Goal: Task Accomplishment & Management: Use online tool/utility

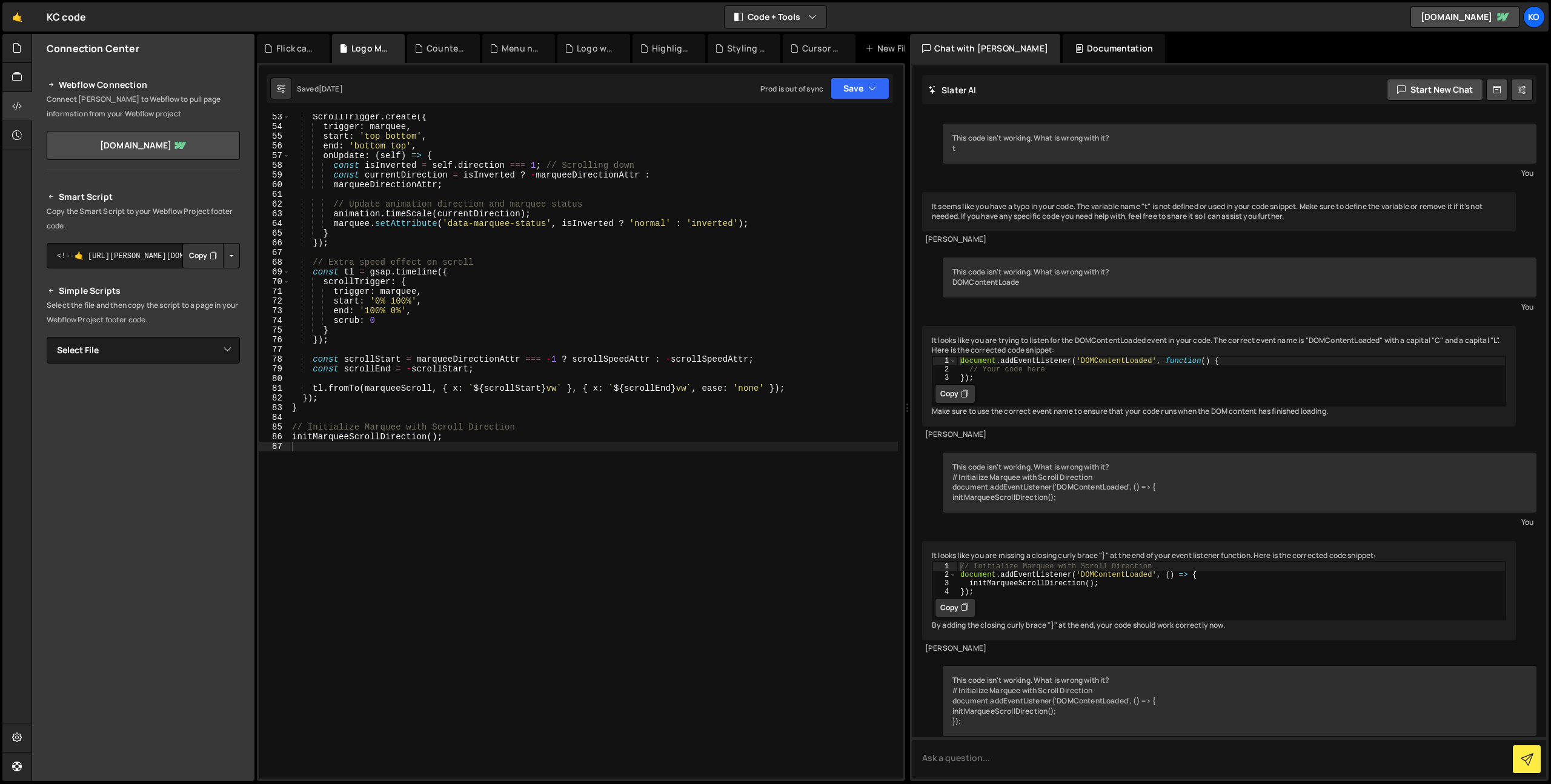
scroll to position [7655, 0]
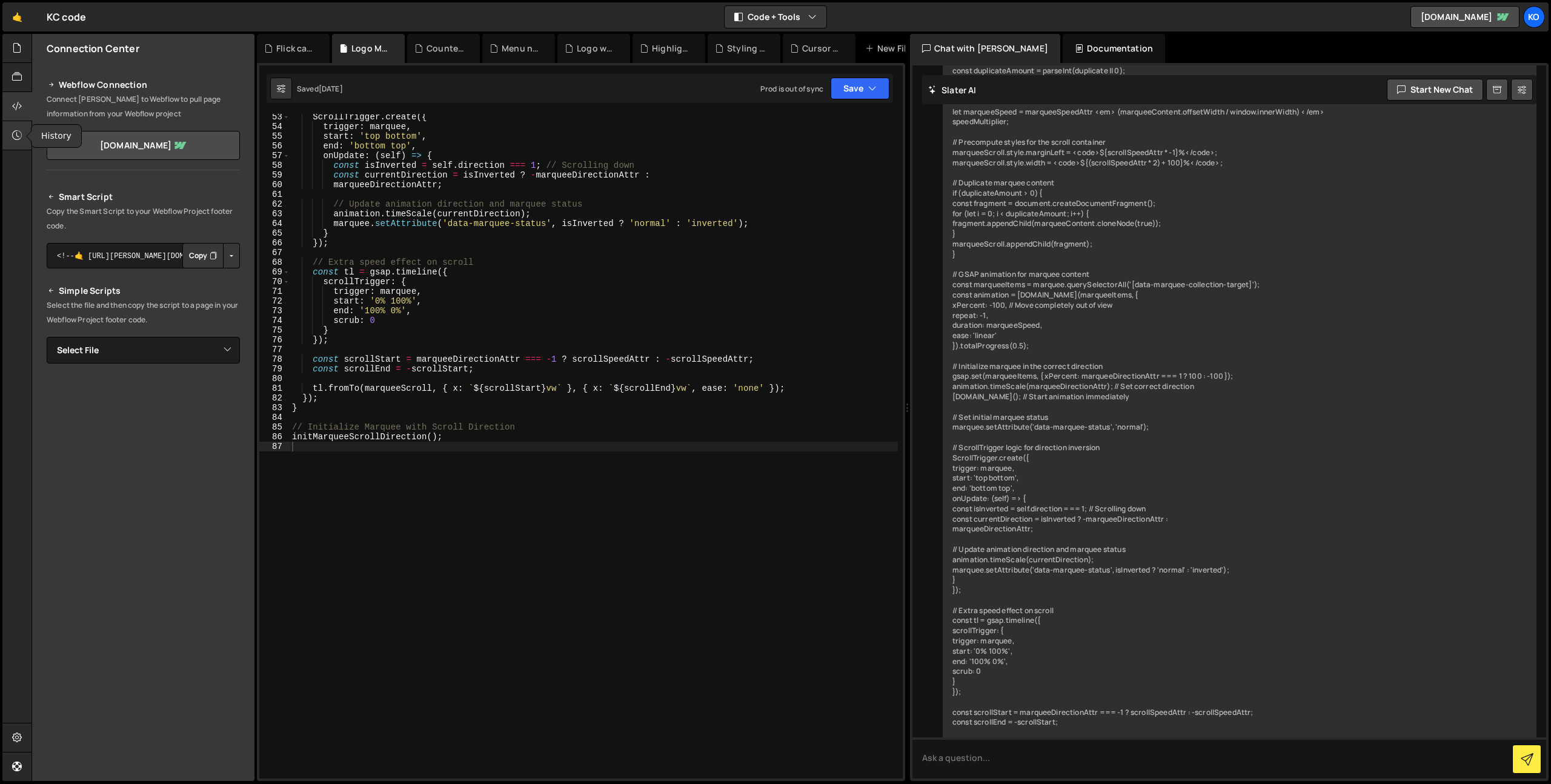
click at [10, 138] on div at bounding box center [17, 136] width 30 height 29
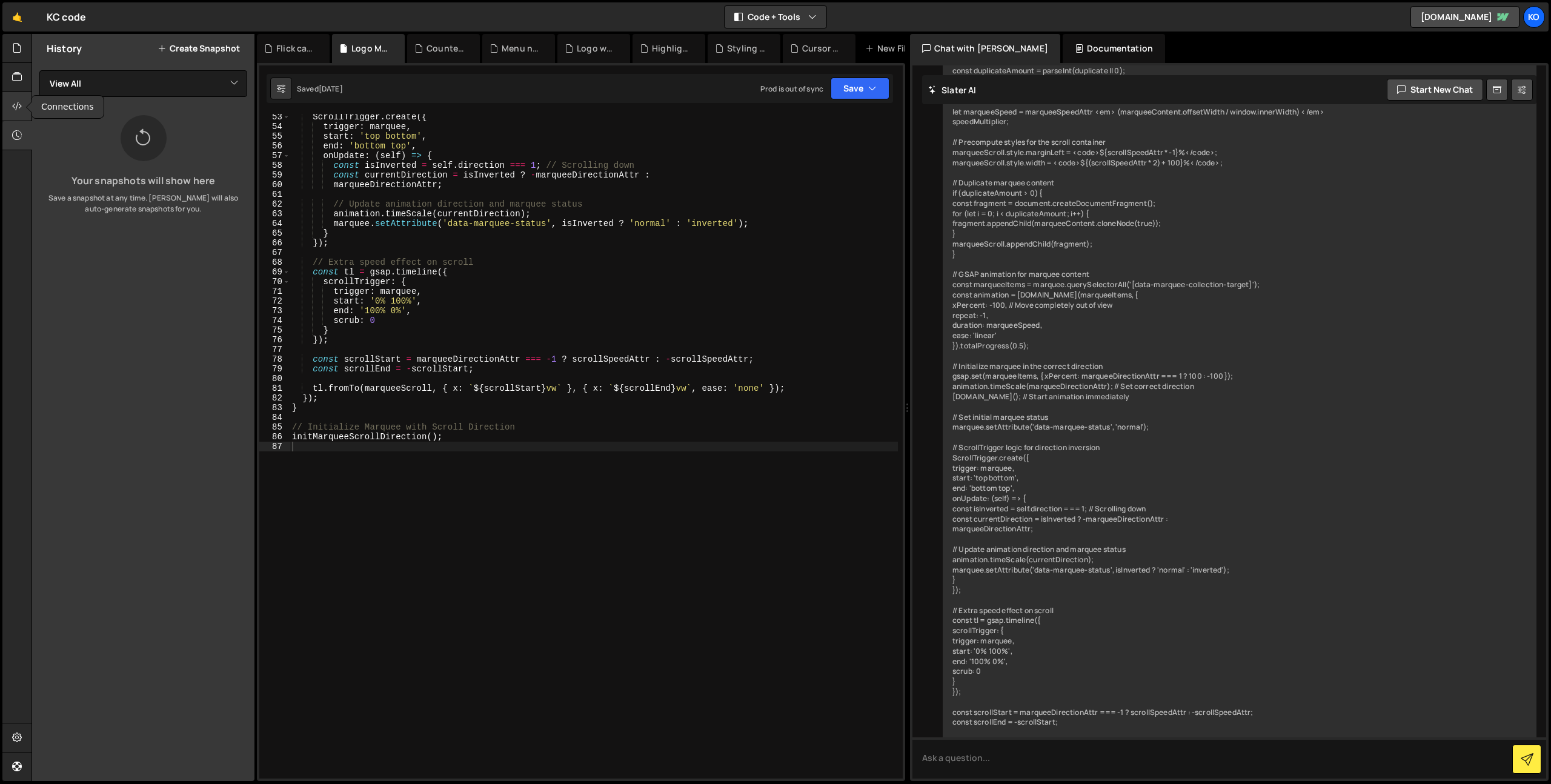
click at [12, 101] on icon at bounding box center [17, 106] width 10 height 13
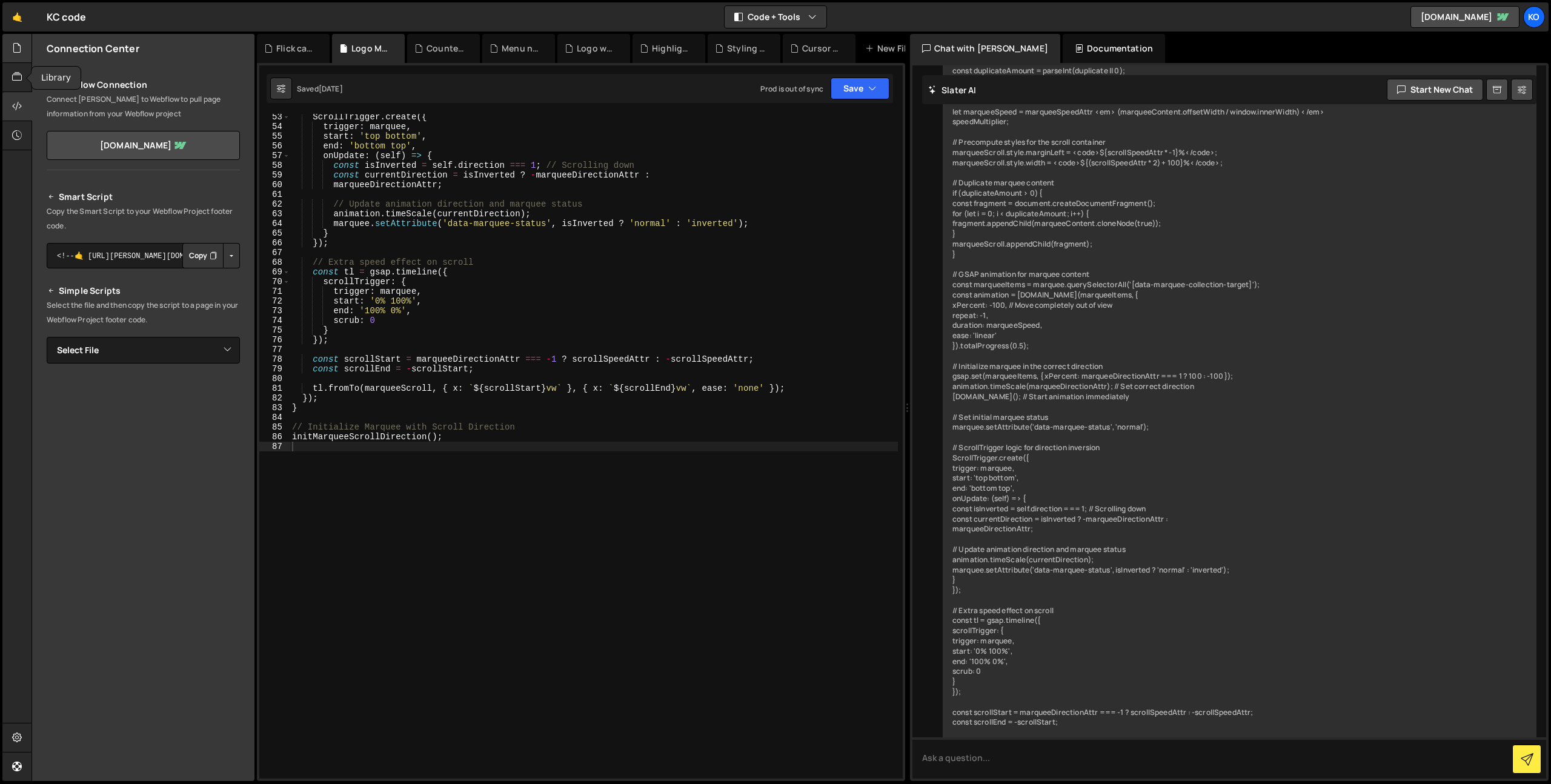
drag, startPoint x: 12, startPoint y: 75, endPoint x: 6, endPoint y: 35, distance: 40.4
click at [12, 74] on icon at bounding box center [17, 76] width 10 height 13
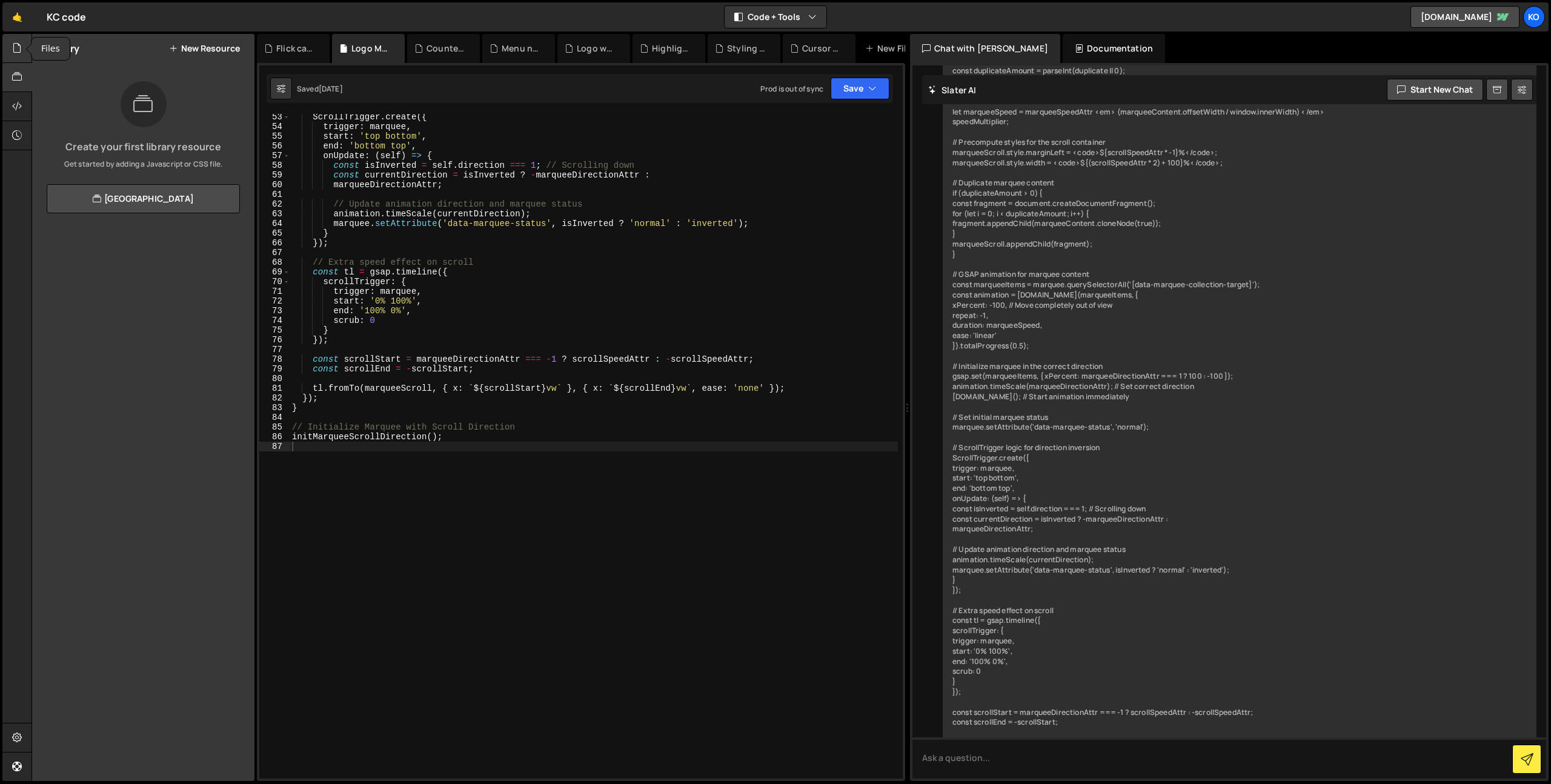
click at [9, 42] on div at bounding box center [17, 48] width 30 height 29
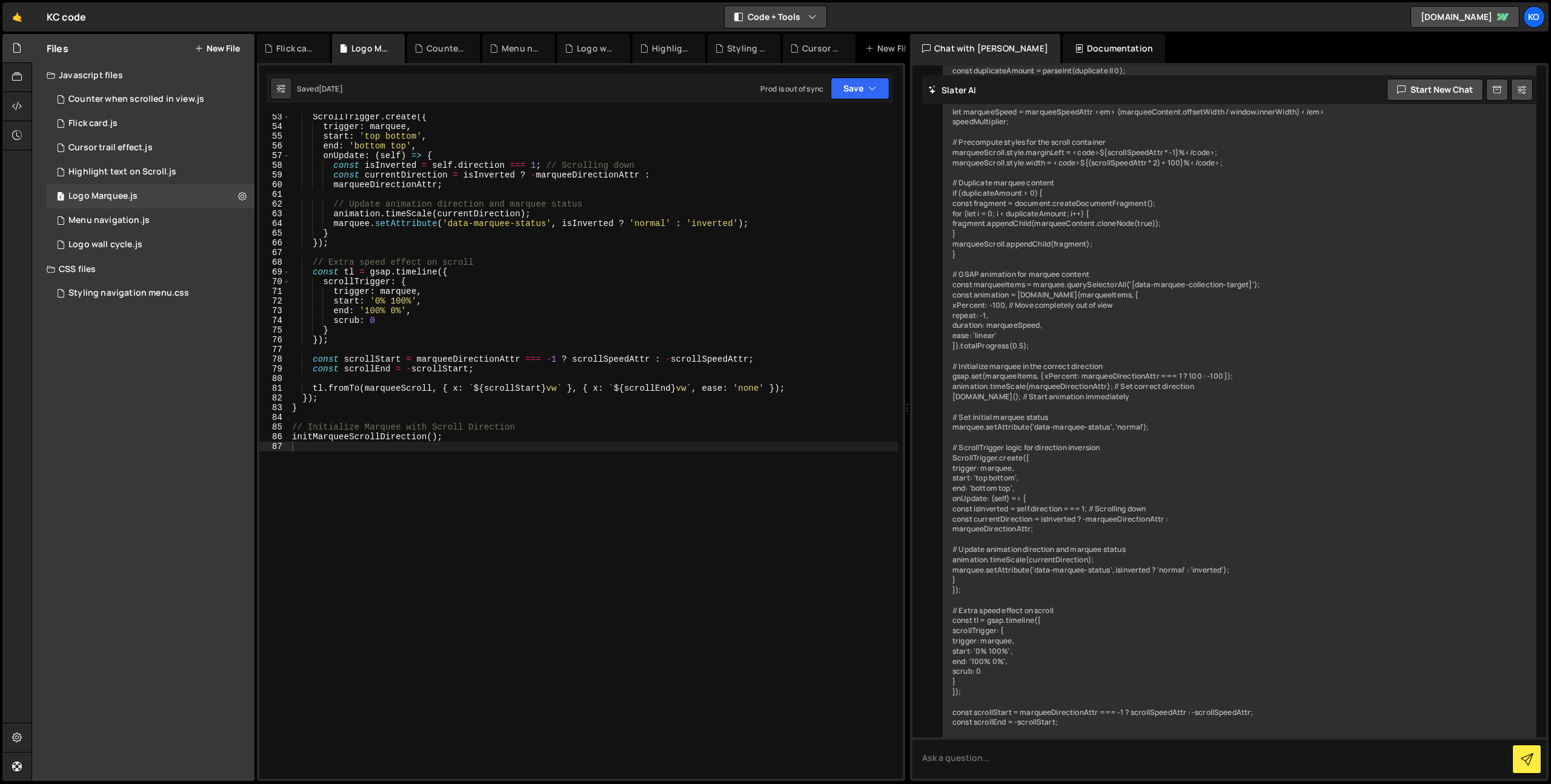
click at [780, 7] on button "Code + Tools" at bounding box center [776, 17] width 102 height 22
click at [81, 21] on div "KC code ⚠️ Code is being edited in another browser" at bounding box center [66, 17] width 39 height 14
click at [65, 19] on div "KC code ⚠️ Code is being edited in another browser" at bounding box center [66, 17] width 39 height 14
click at [16, 73] on icon at bounding box center [17, 76] width 10 height 13
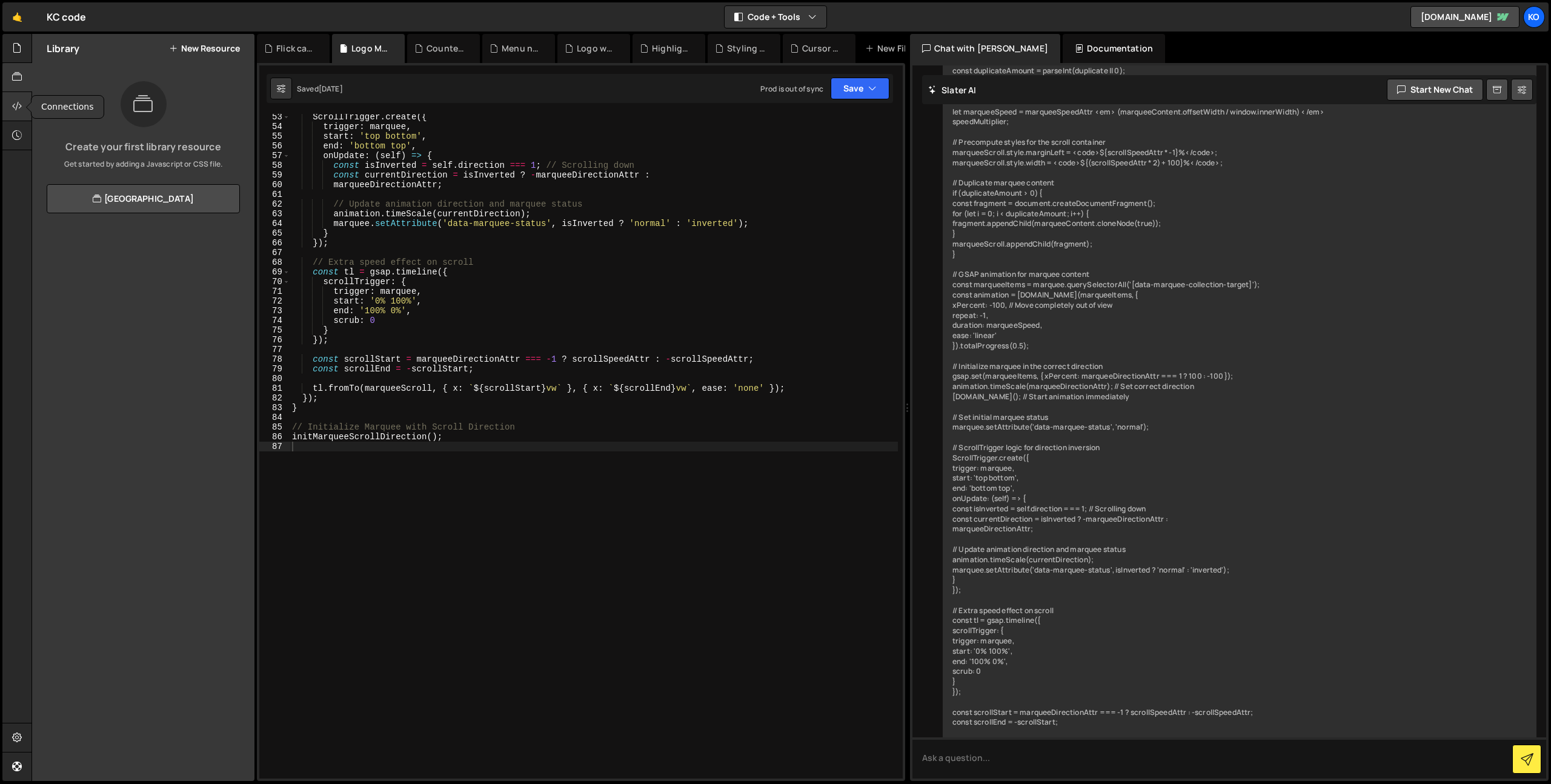
click at [17, 103] on icon at bounding box center [17, 106] width 10 height 13
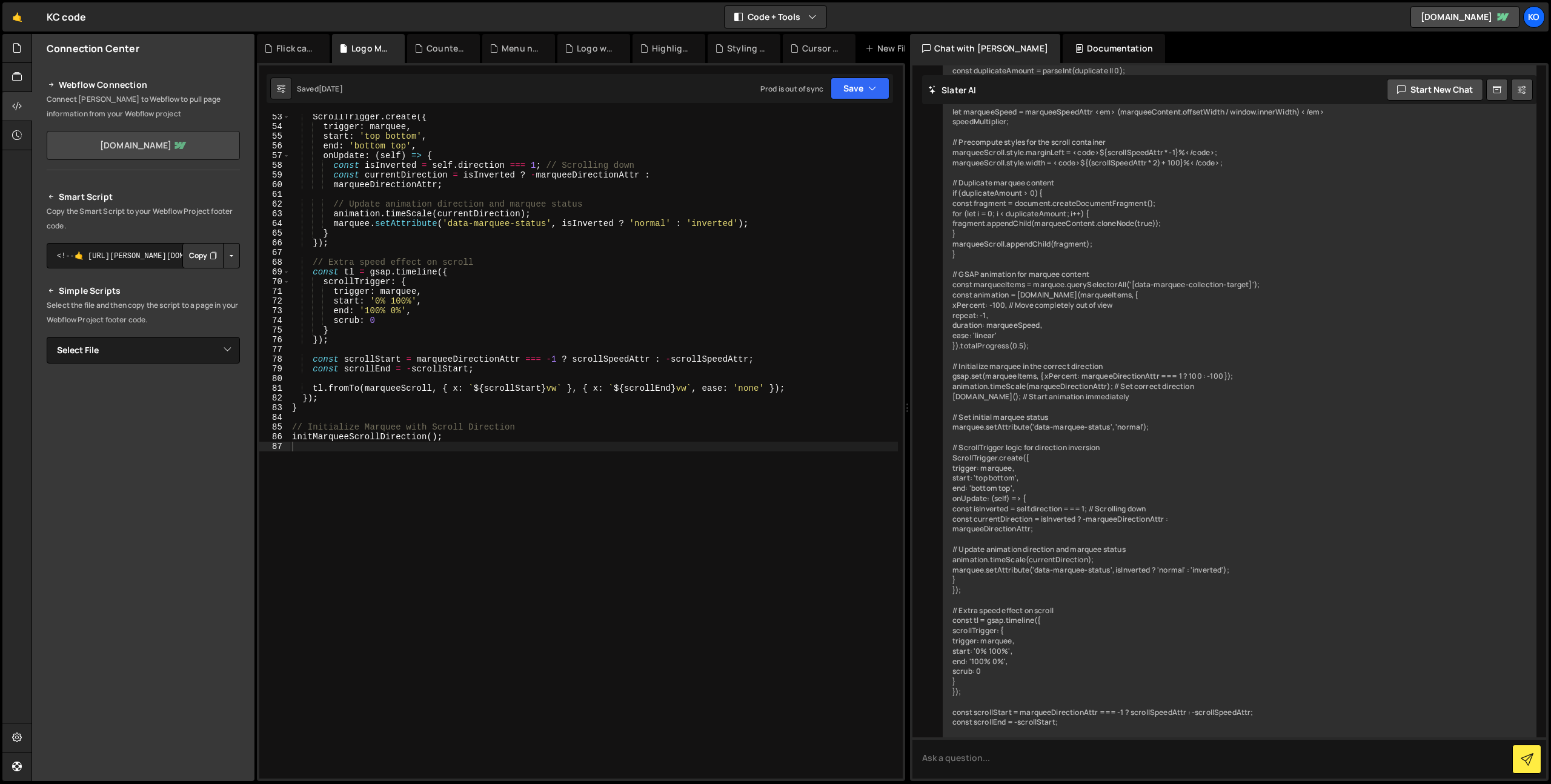
click at [126, 147] on link "[DOMAIN_NAME]" at bounding box center [143, 145] width 193 height 29
click at [72, 83] on h2 "Webflow Connection" at bounding box center [143, 85] width 193 height 14
click at [71, 83] on h2 "Webflow Connection" at bounding box center [143, 85] width 193 height 14
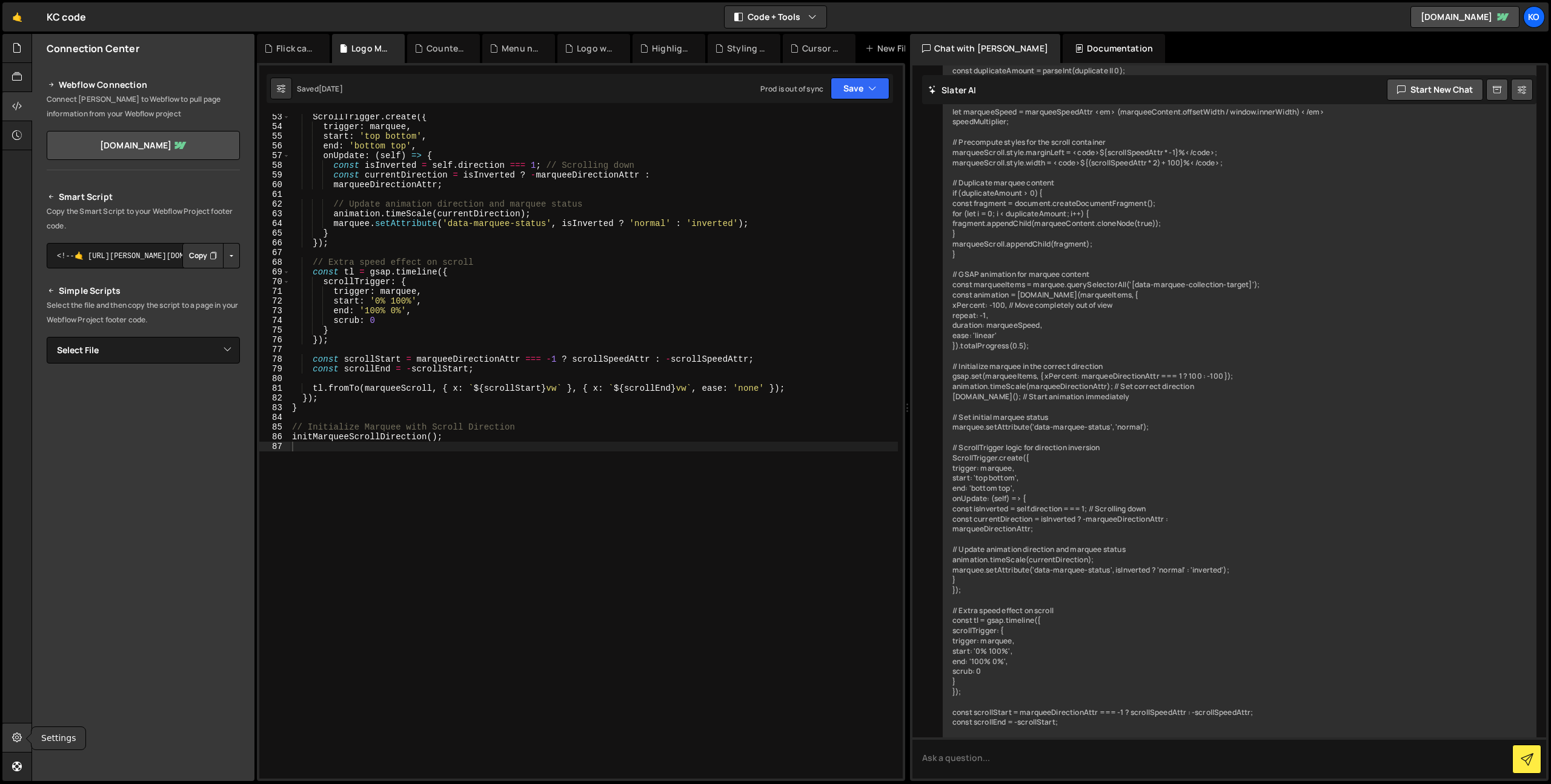
click at [12, 744] on div at bounding box center [17, 737] width 30 height 29
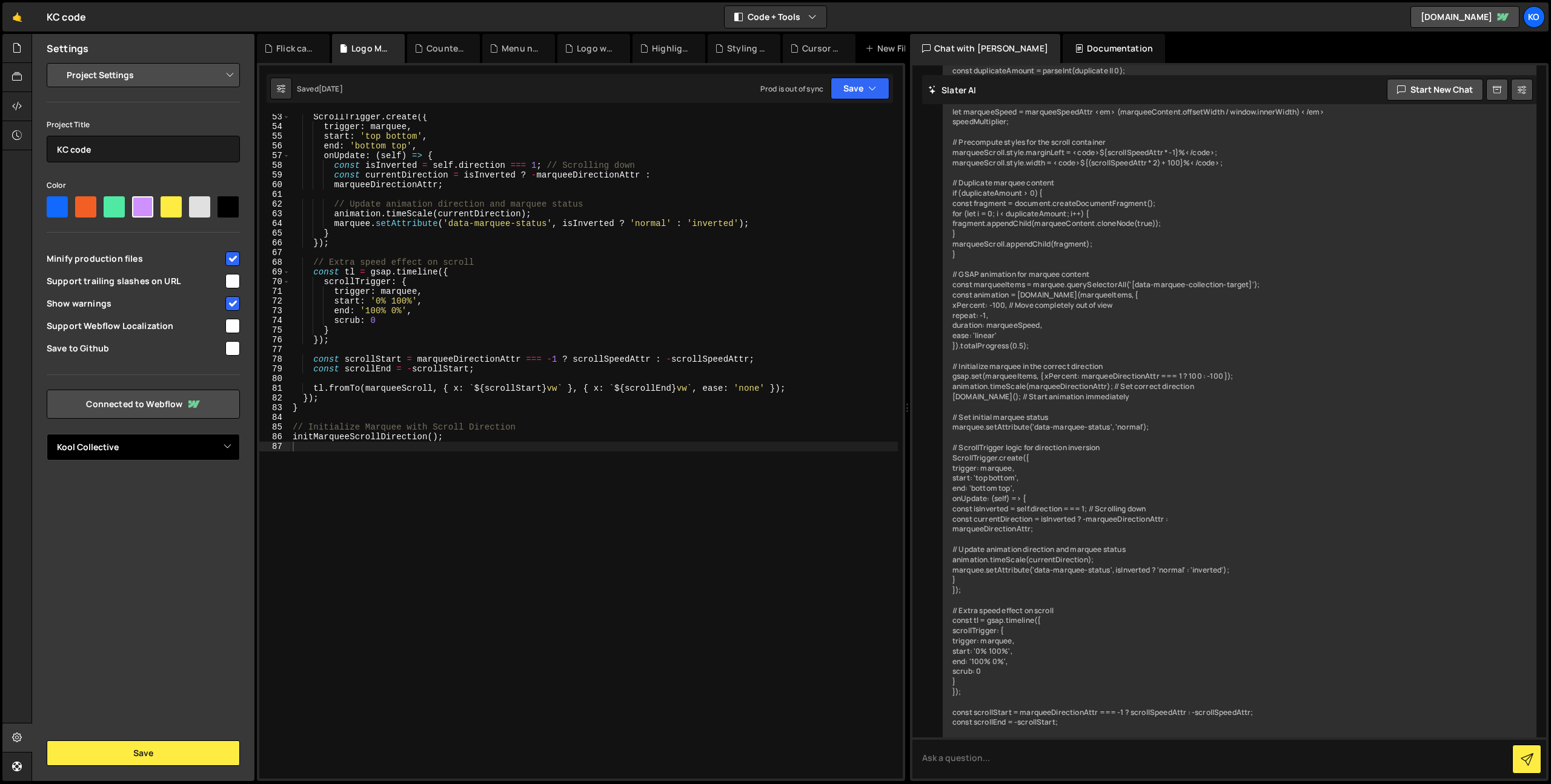
click at [123, 445] on select "Select Project Kool Collective" at bounding box center [143, 447] width 193 height 27
click at [47, 434] on select "Select Project Kool Collective" at bounding box center [143, 447] width 193 height 27
click at [132, 67] on select "Project Settings Code Editor Settings Chat Settings" at bounding box center [146, 75] width 177 height 27
click at [123, 394] on link "Connected to Webflow" at bounding box center [143, 404] width 193 height 29
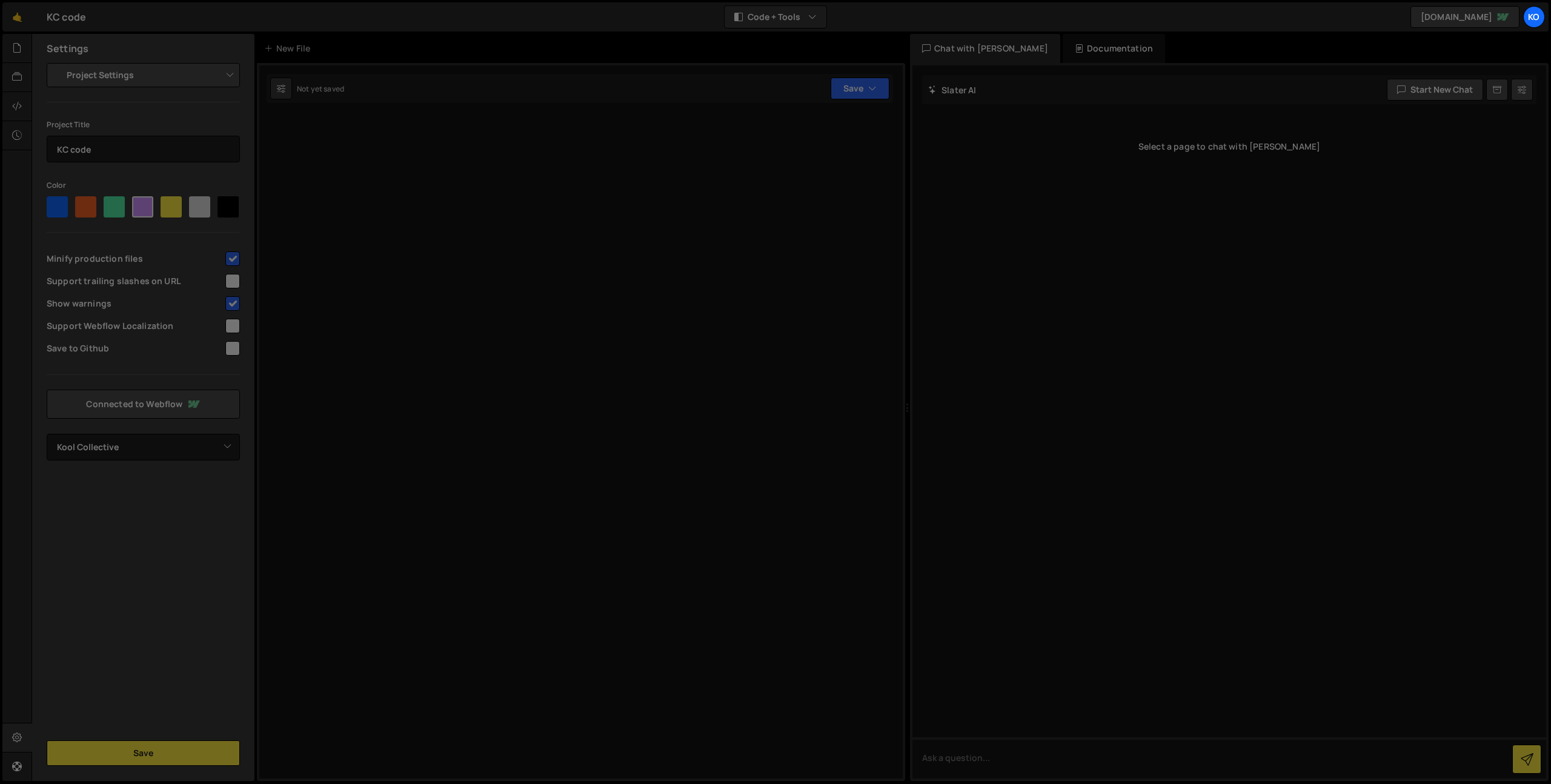
select select "687512104c73544a0d425eed"
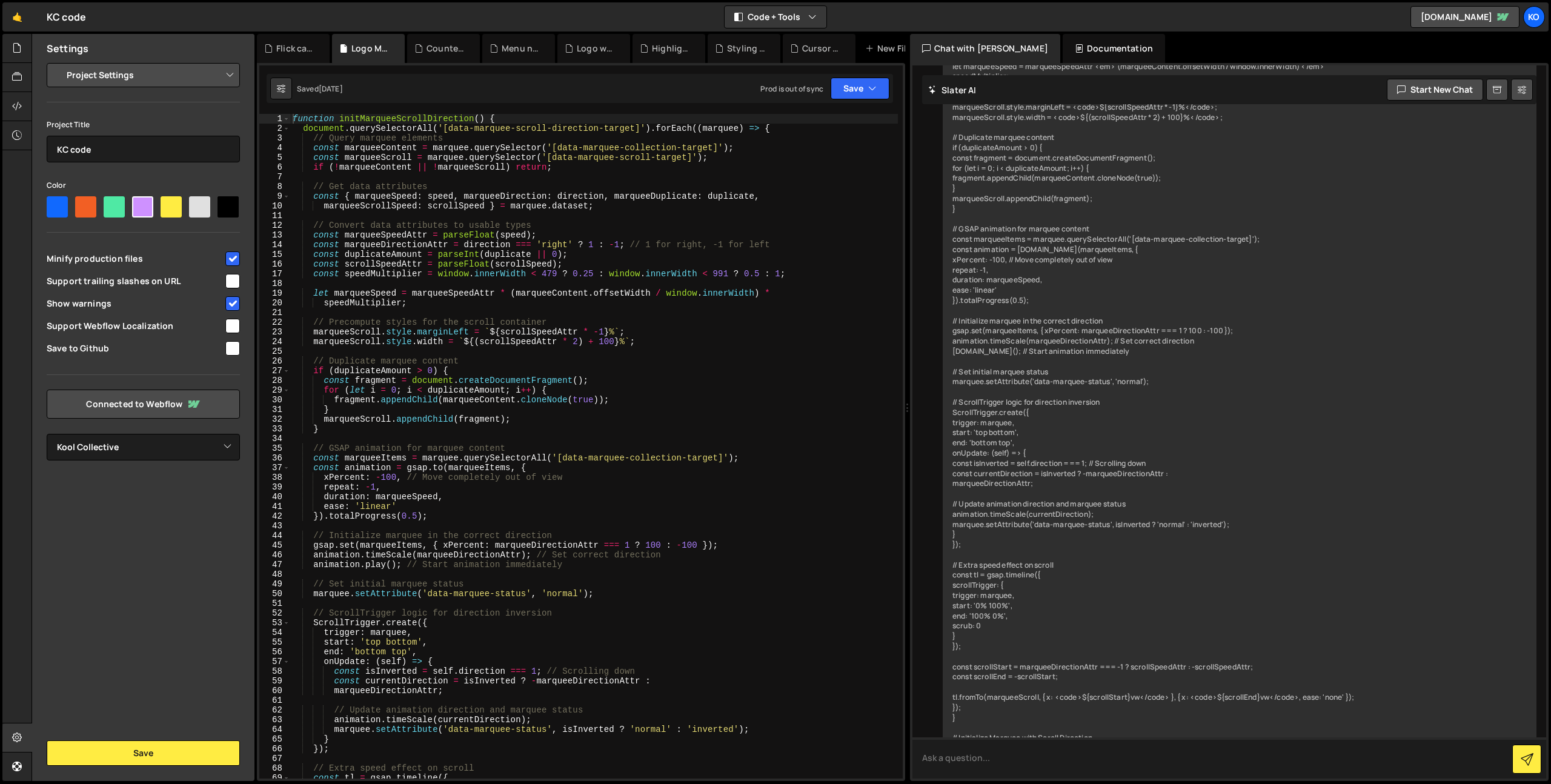
scroll to position [7836, 0]
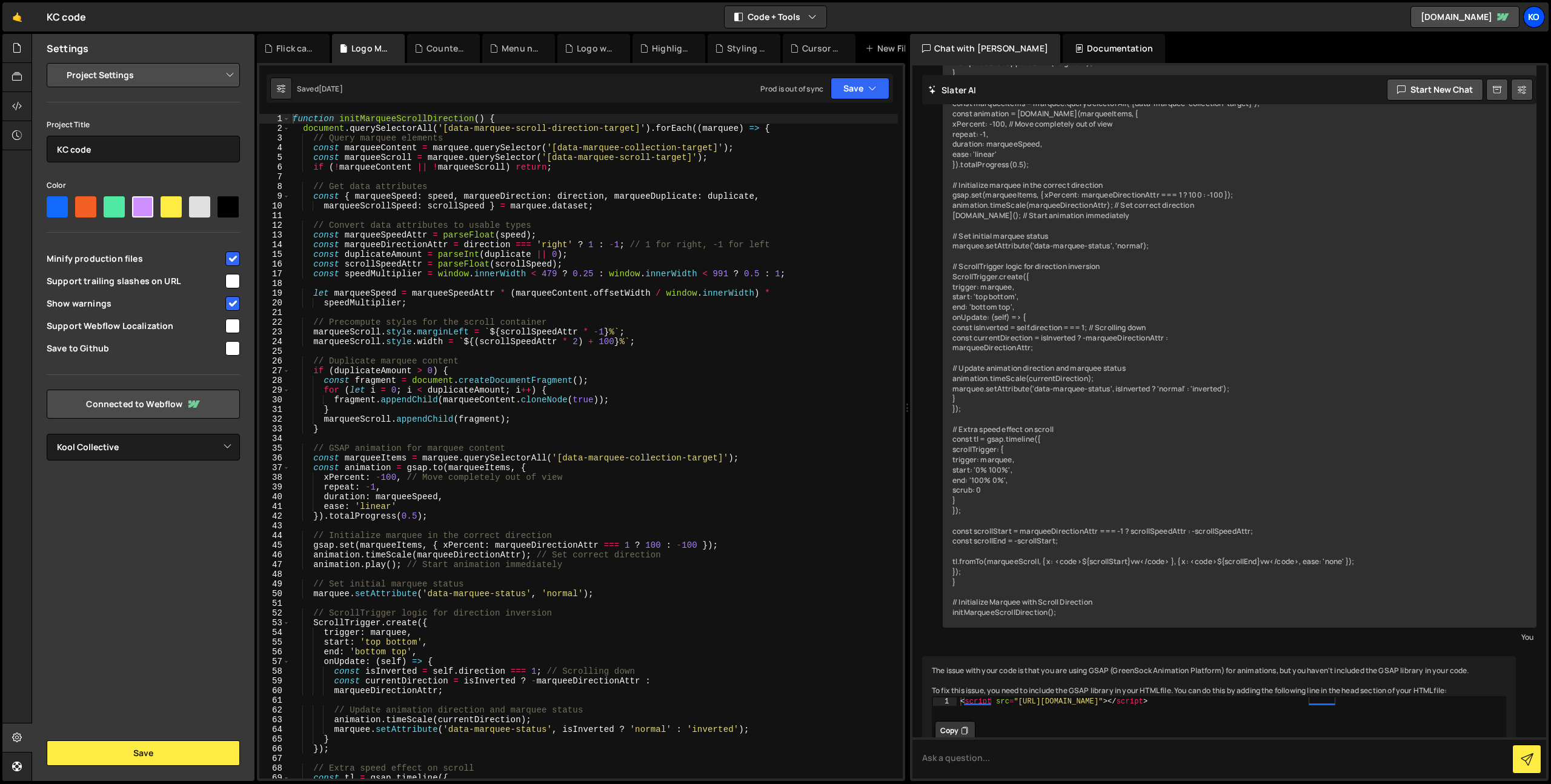
click at [1535, 16] on div "Ko" at bounding box center [1534, 17] width 22 height 22
click at [1427, 54] on link "Projects" at bounding box center [1470, 47] width 150 height 21
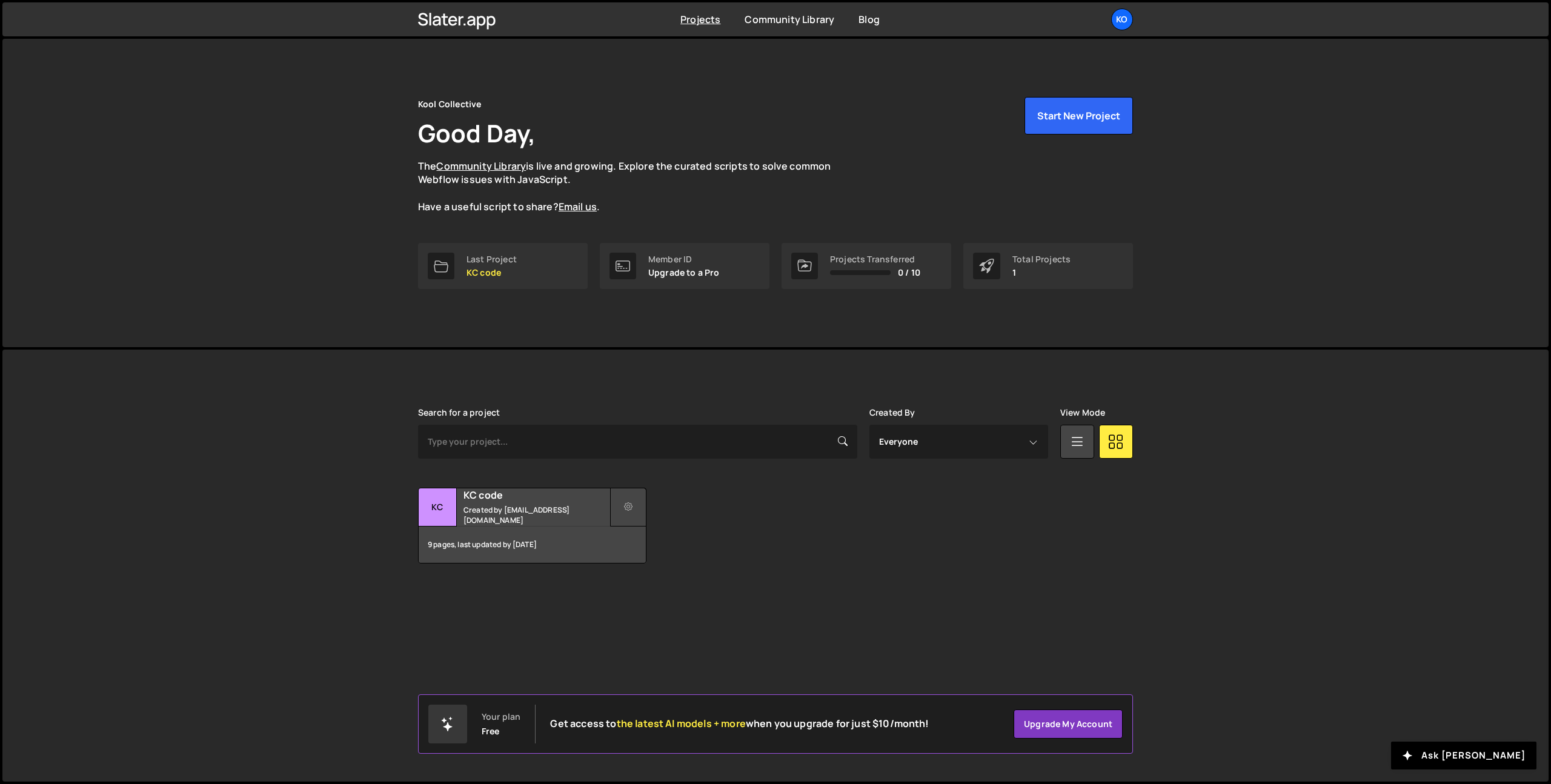
click at [622, 508] on button at bounding box center [628, 507] width 36 height 39
click at [648, 539] on link "Transfer Project" at bounding box center [683, 536] width 144 height 19
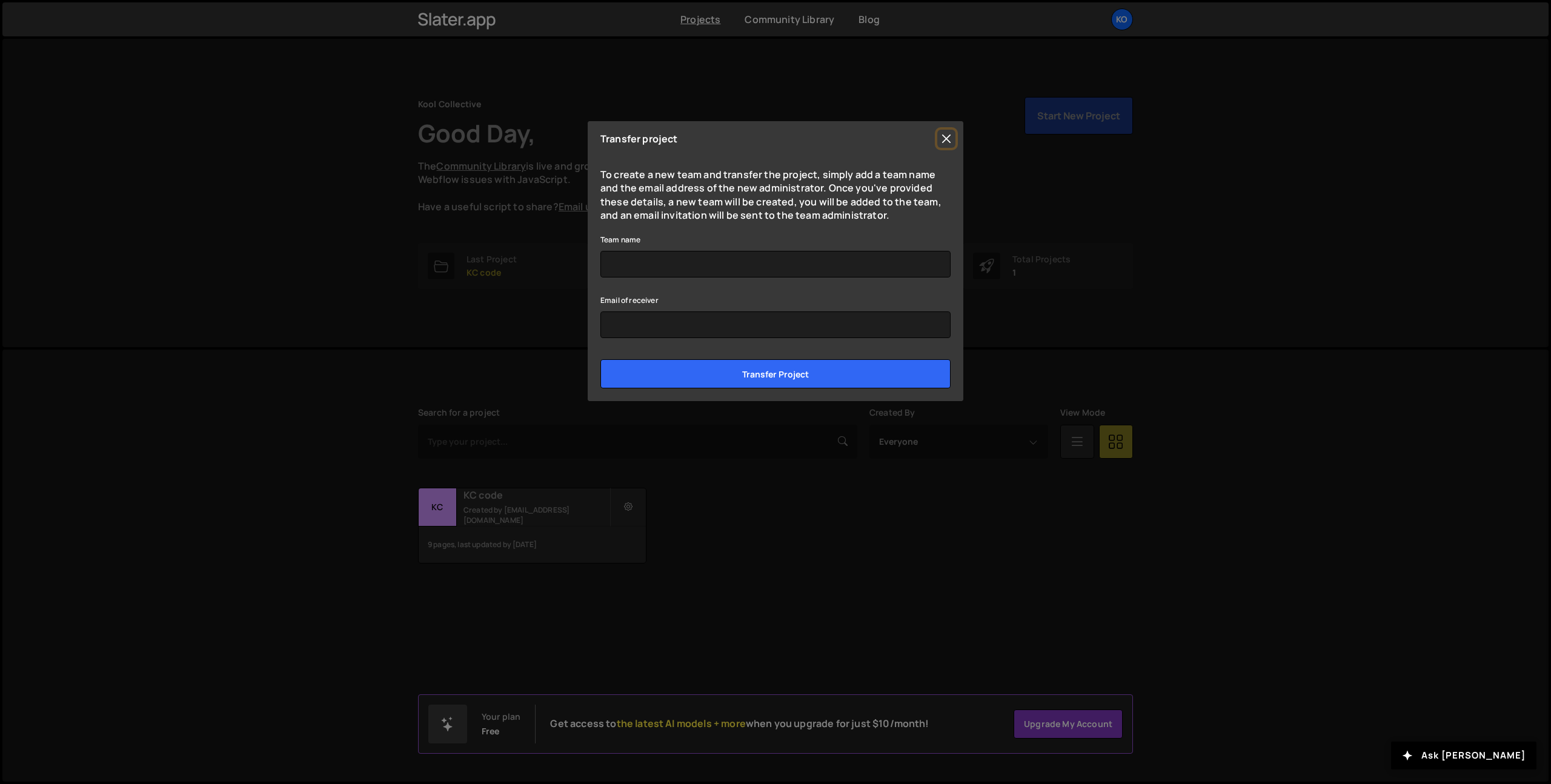
drag, startPoint x: 942, startPoint y: 132, endPoint x: 940, endPoint y: 141, distance: 9.2
click at [942, 132] on button "Close" at bounding box center [946, 138] width 18 height 18
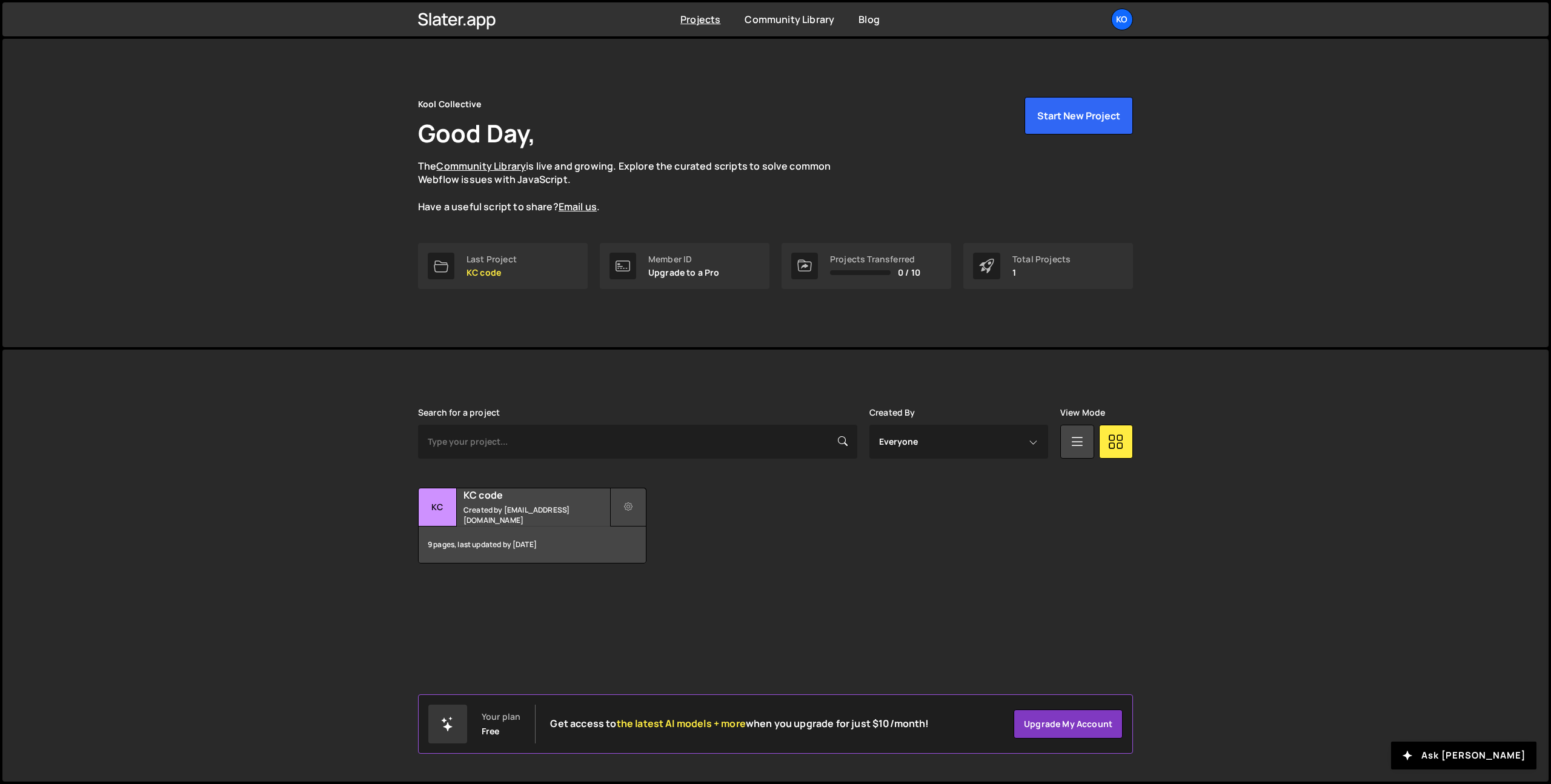
click at [624, 499] on button at bounding box center [628, 507] width 36 height 39
click at [639, 564] on link "Edit Project" at bounding box center [683, 556] width 144 height 19
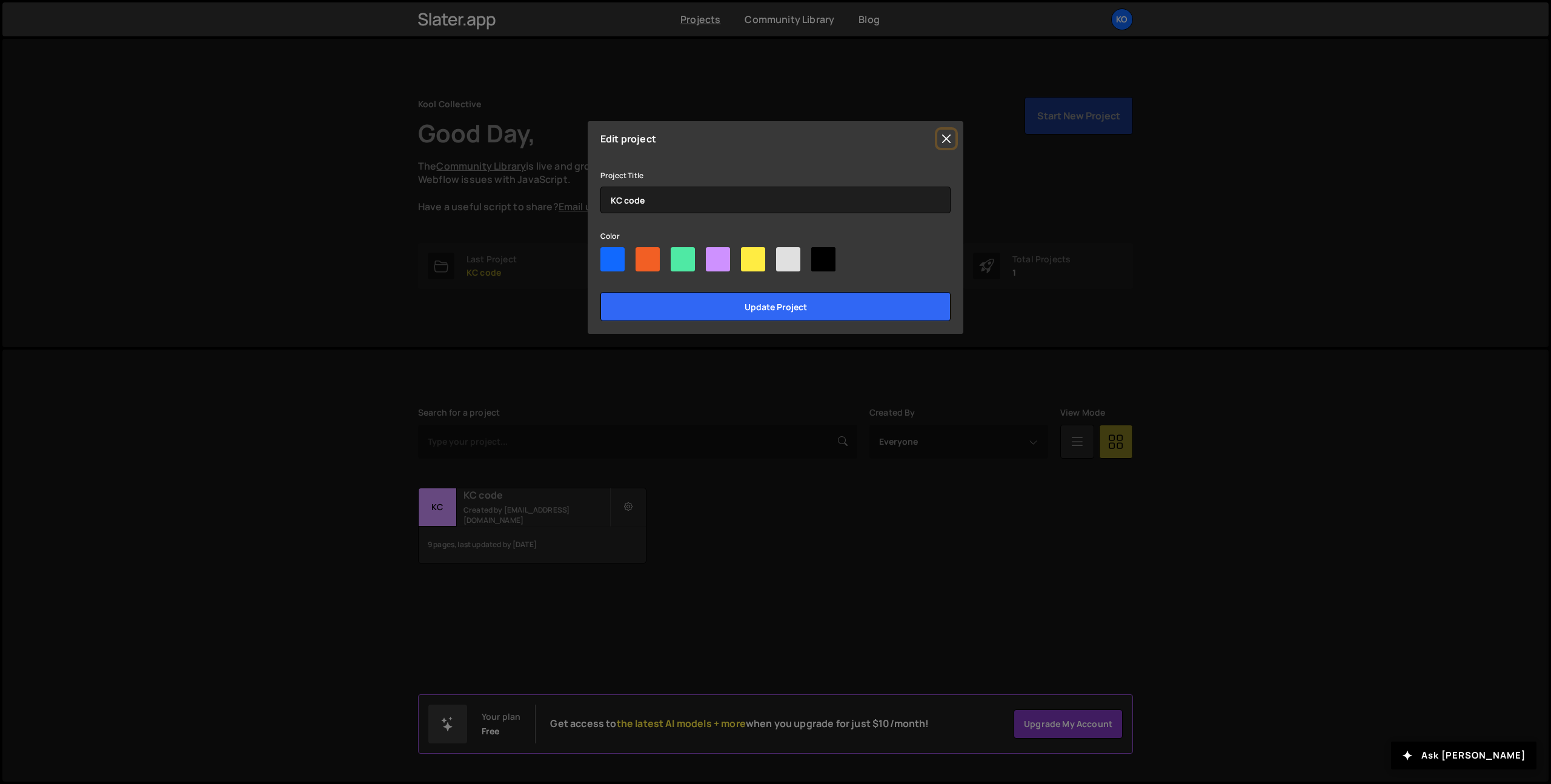
click at [955, 140] on button "Close" at bounding box center [946, 138] width 18 height 18
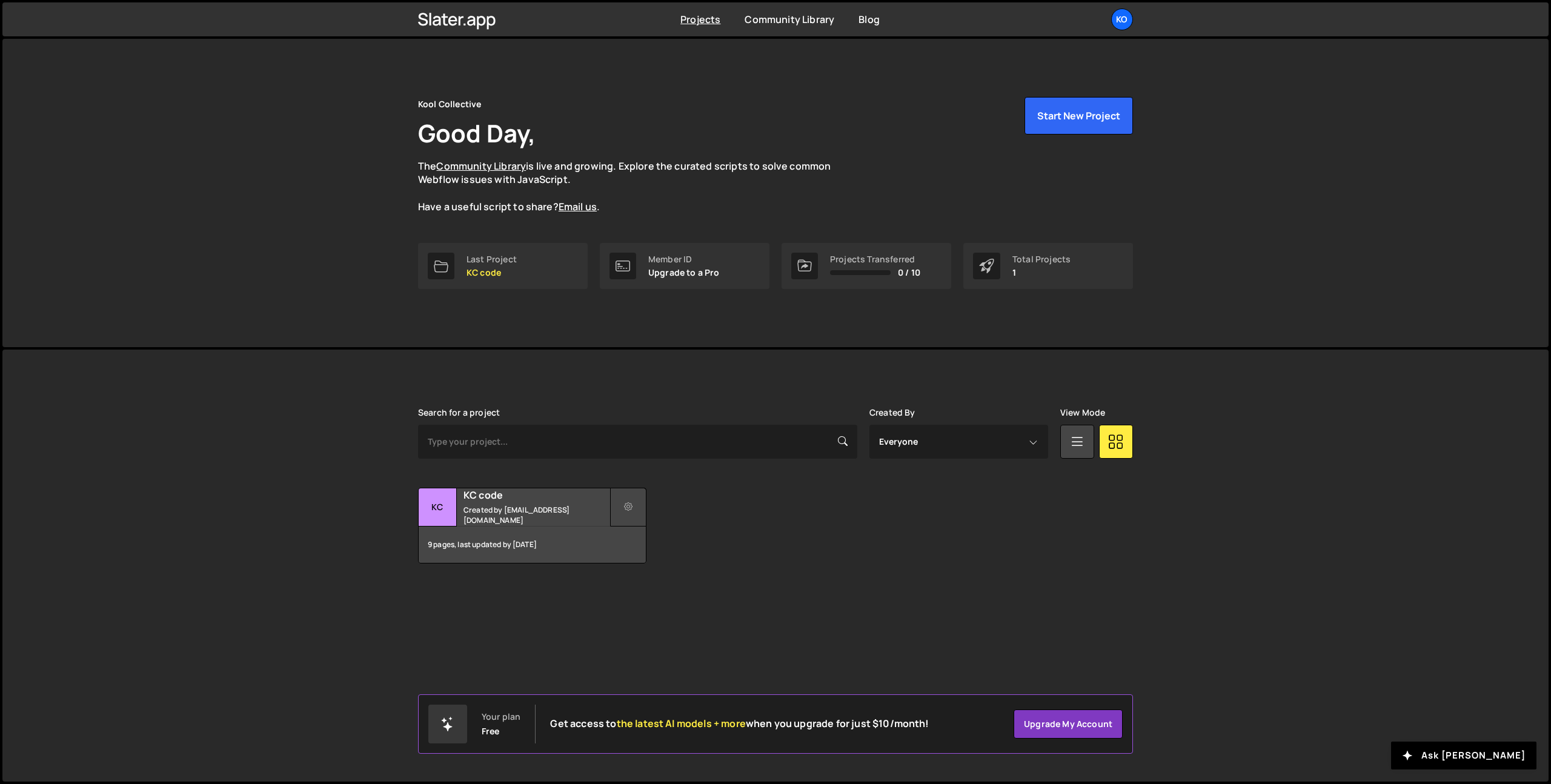
click at [635, 500] on button at bounding box center [628, 507] width 36 height 39
drag, startPoint x: 1078, startPoint y: 252, endPoint x: 858, endPoint y: 257, distance: 220.1
click at [1076, 253] on div "Total Projects 1" at bounding box center [1048, 266] width 170 height 46
drag, startPoint x: 858, startPoint y: 257, endPoint x: 792, endPoint y: 263, distance: 66.3
click at [852, 259] on div "Projects Transferred" at bounding box center [875, 259] width 90 height 10
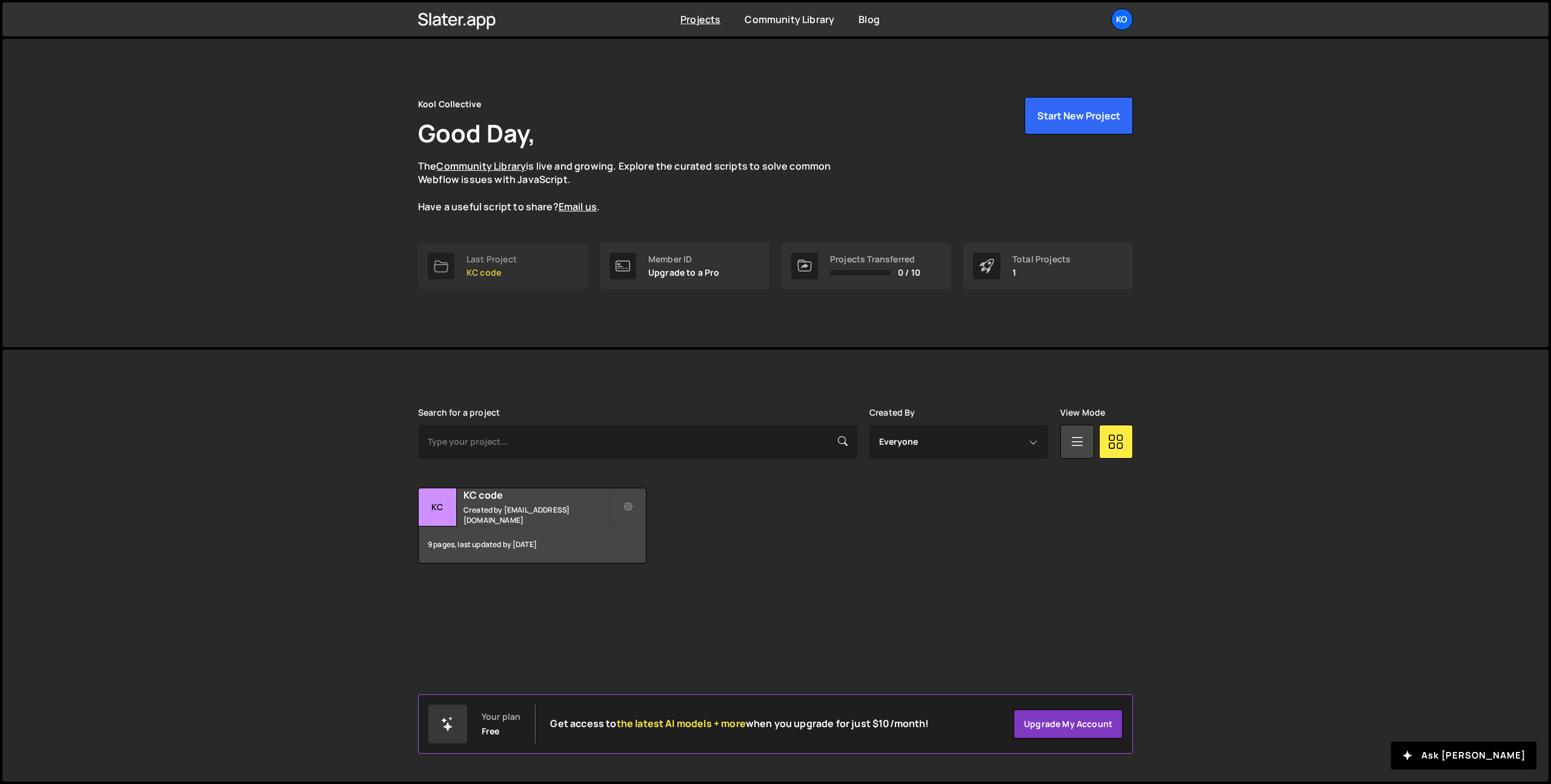
click at [530, 272] on link "Last Project KC code" at bounding box center [502, 266] width 170 height 46
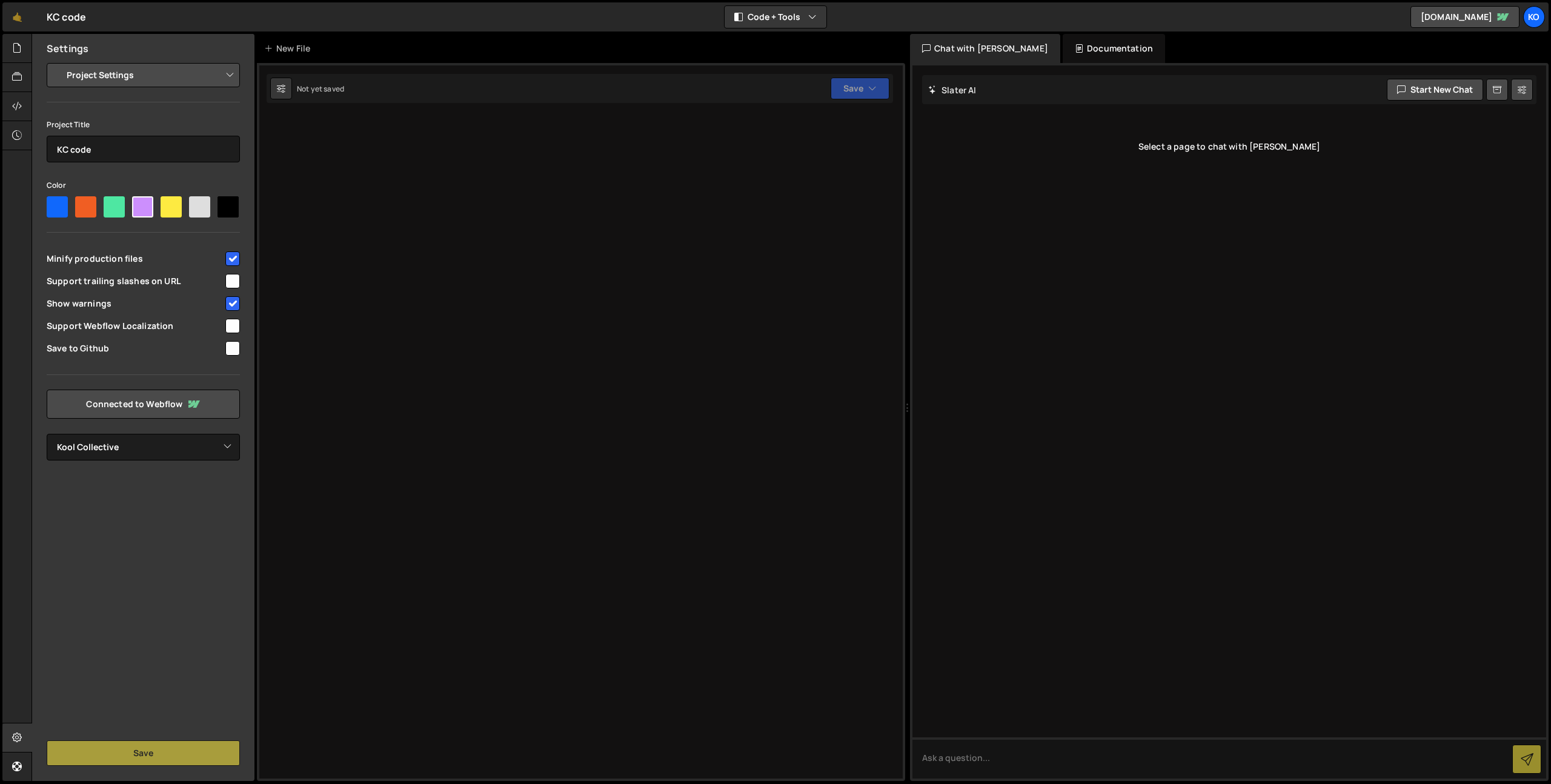
select select "687512104c73544a0d425eed"
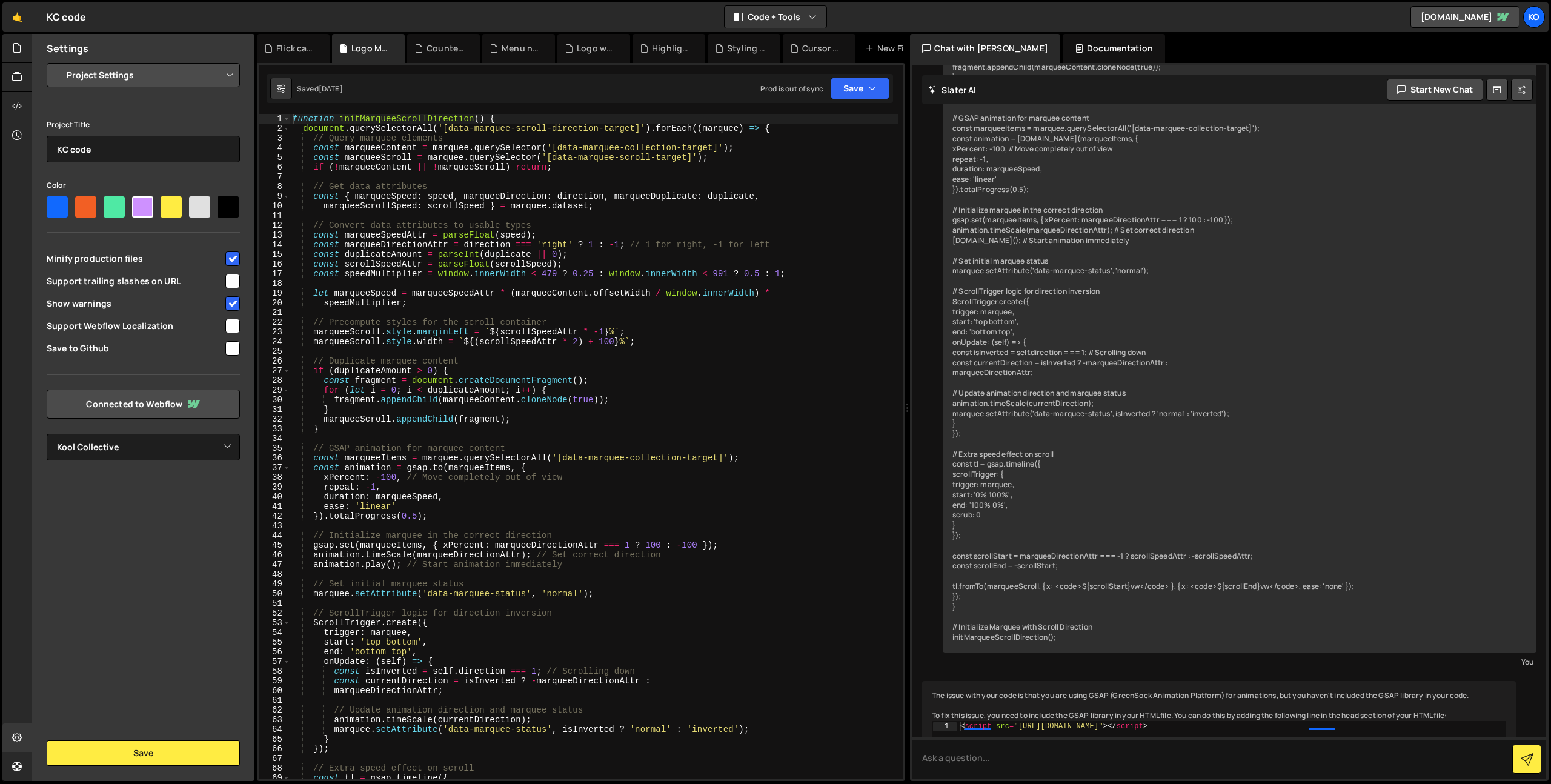
scroll to position [7836, 0]
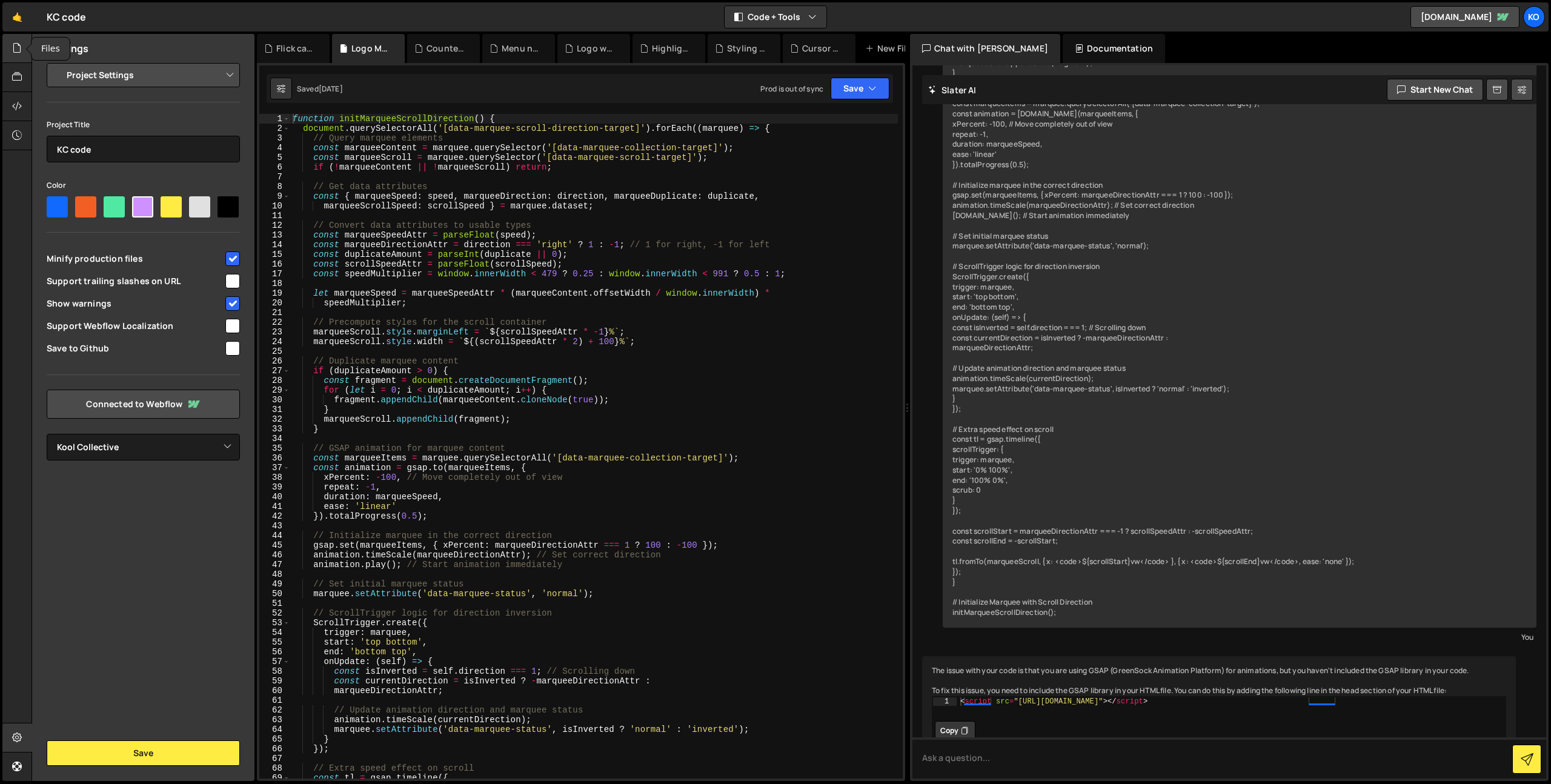
click at [16, 59] on div at bounding box center [17, 48] width 30 height 29
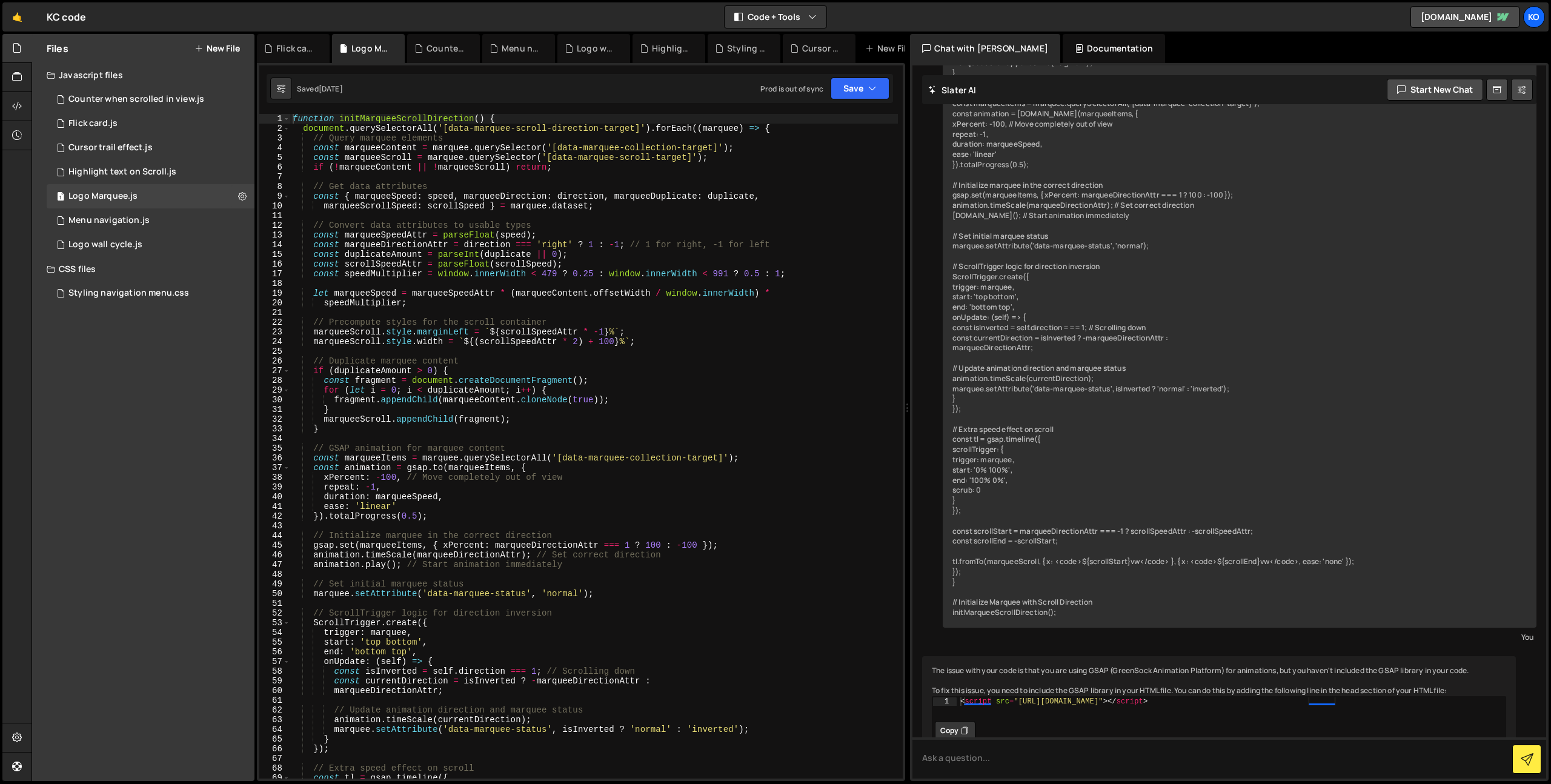
click at [134, 77] on div "Javascript files" at bounding box center [144, 75] width 223 height 24
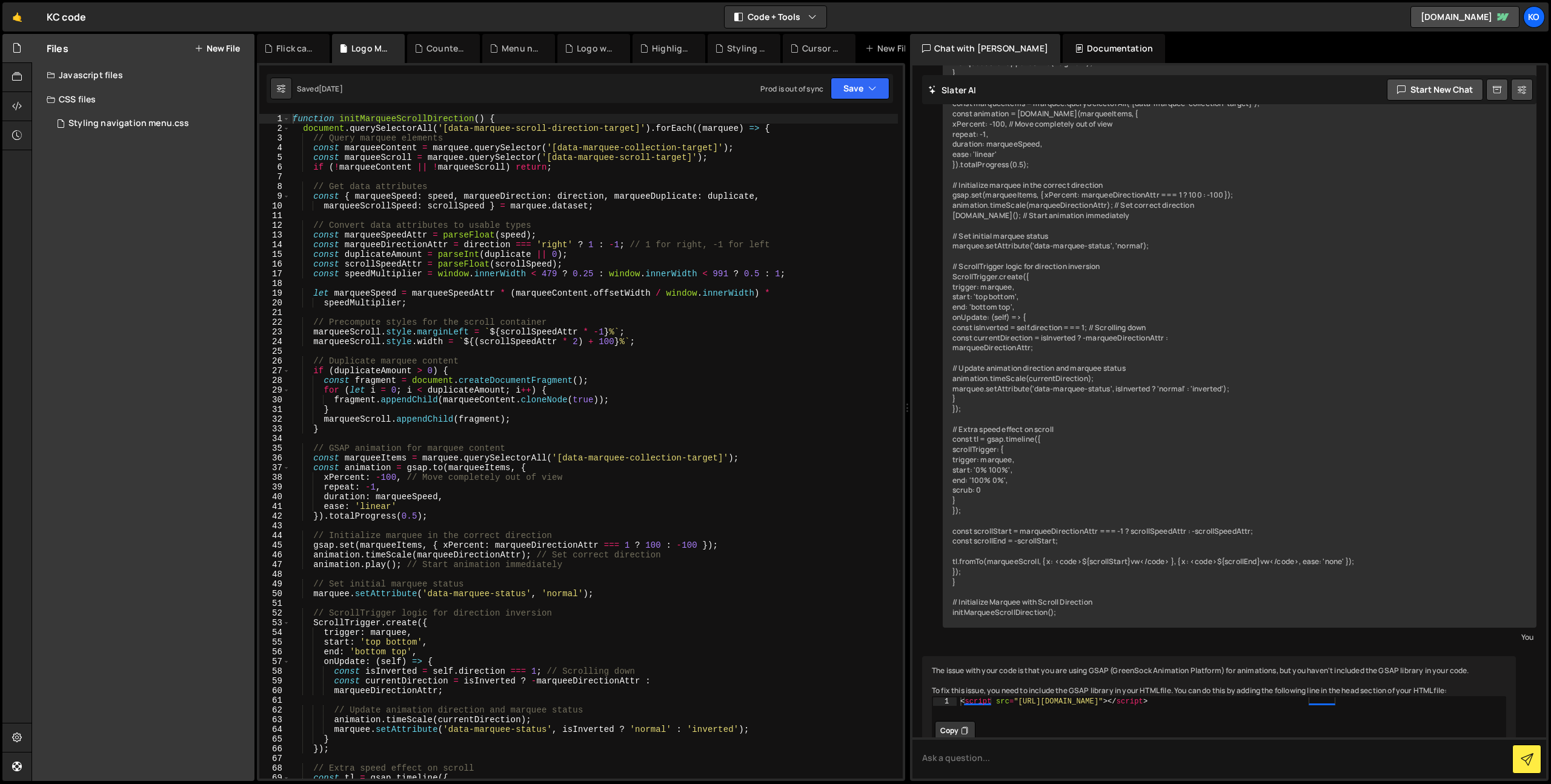
click at [72, 90] on div "CSS files" at bounding box center [144, 99] width 223 height 24
click at [71, 68] on div "Javascript files" at bounding box center [144, 75] width 223 height 24
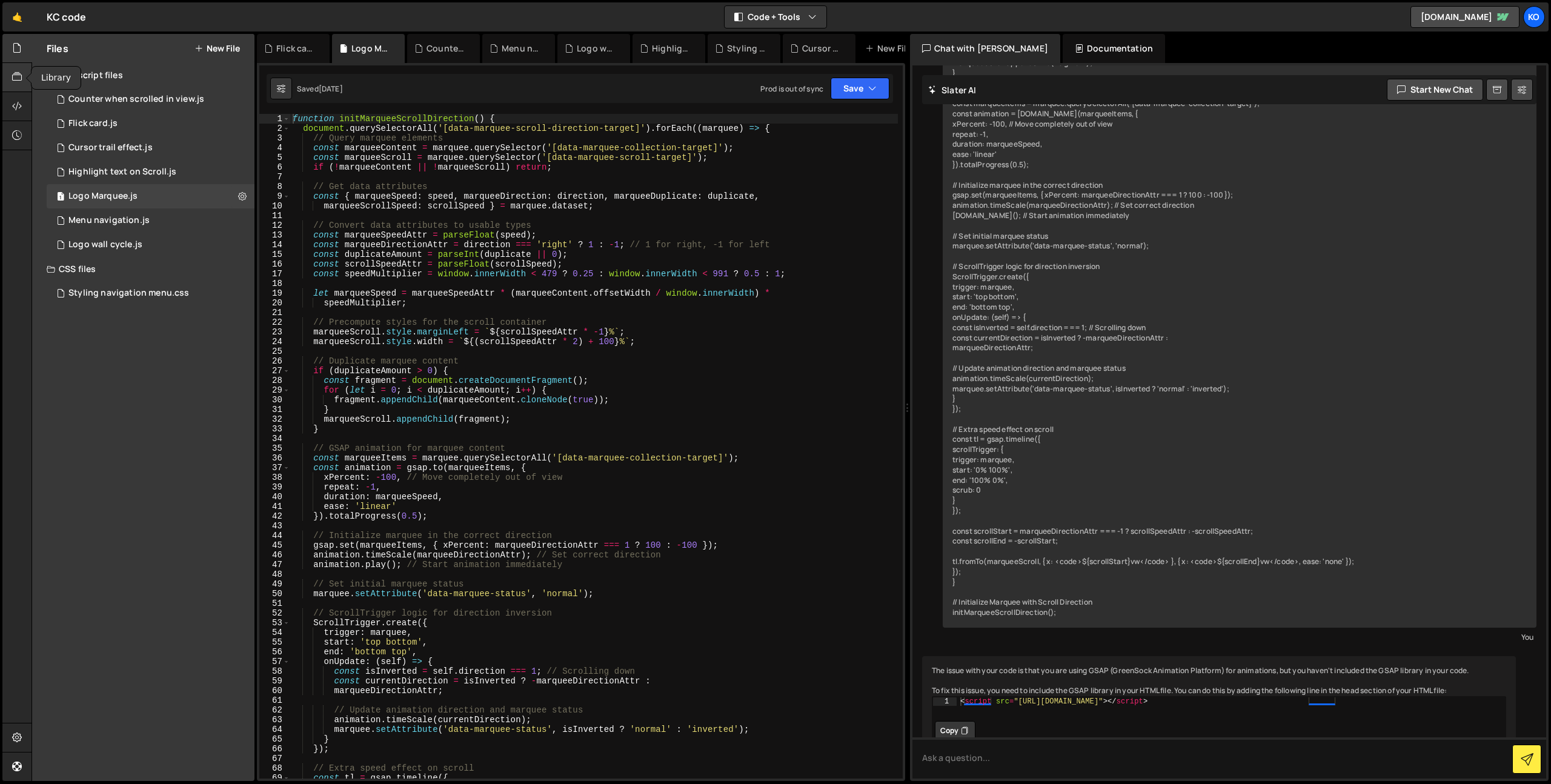
click at [12, 78] on icon at bounding box center [17, 76] width 10 height 13
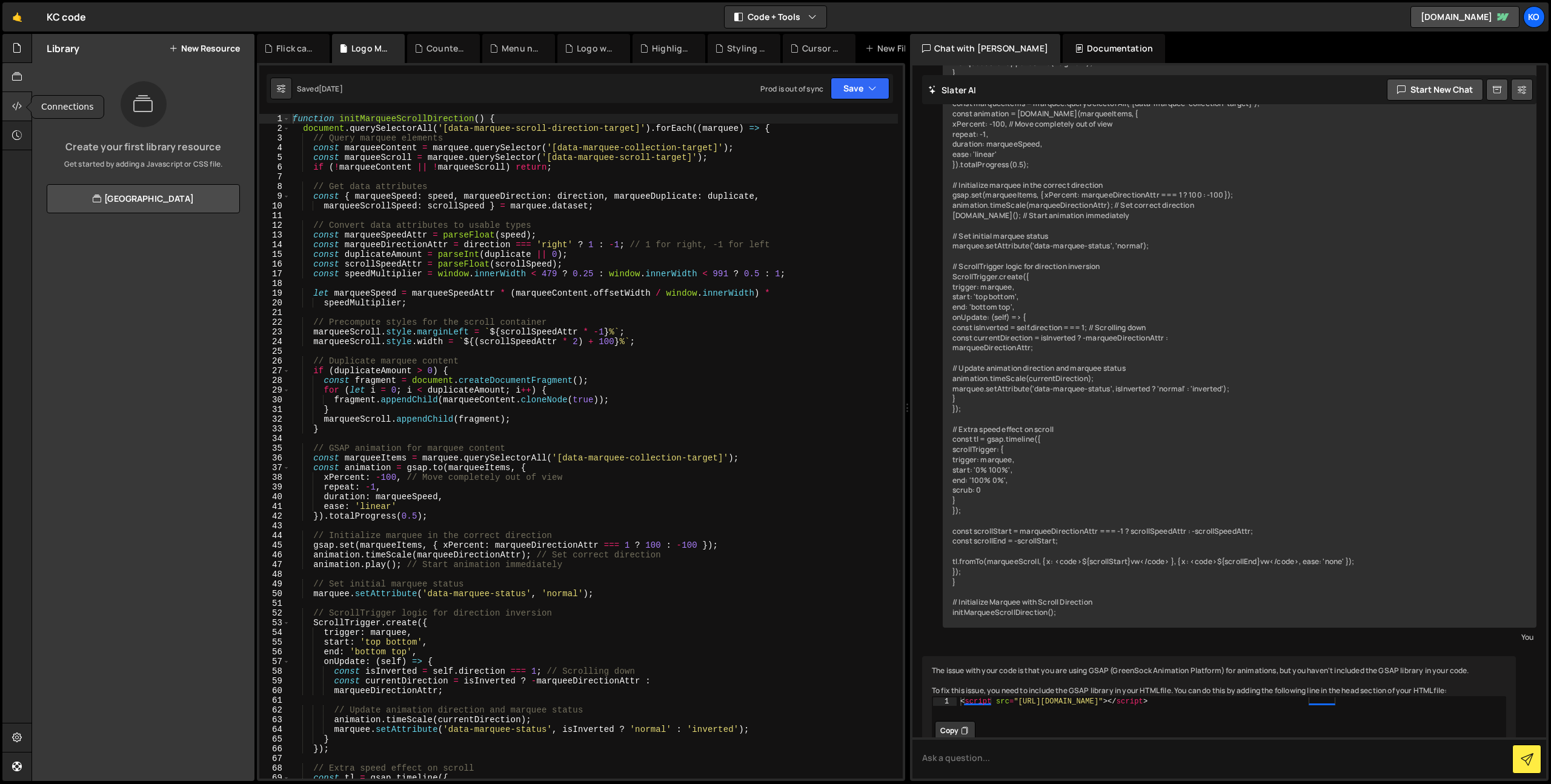
click at [9, 95] on div at bounding box center [17, 106] width 30 height 29
